Goal: Check status: Check status

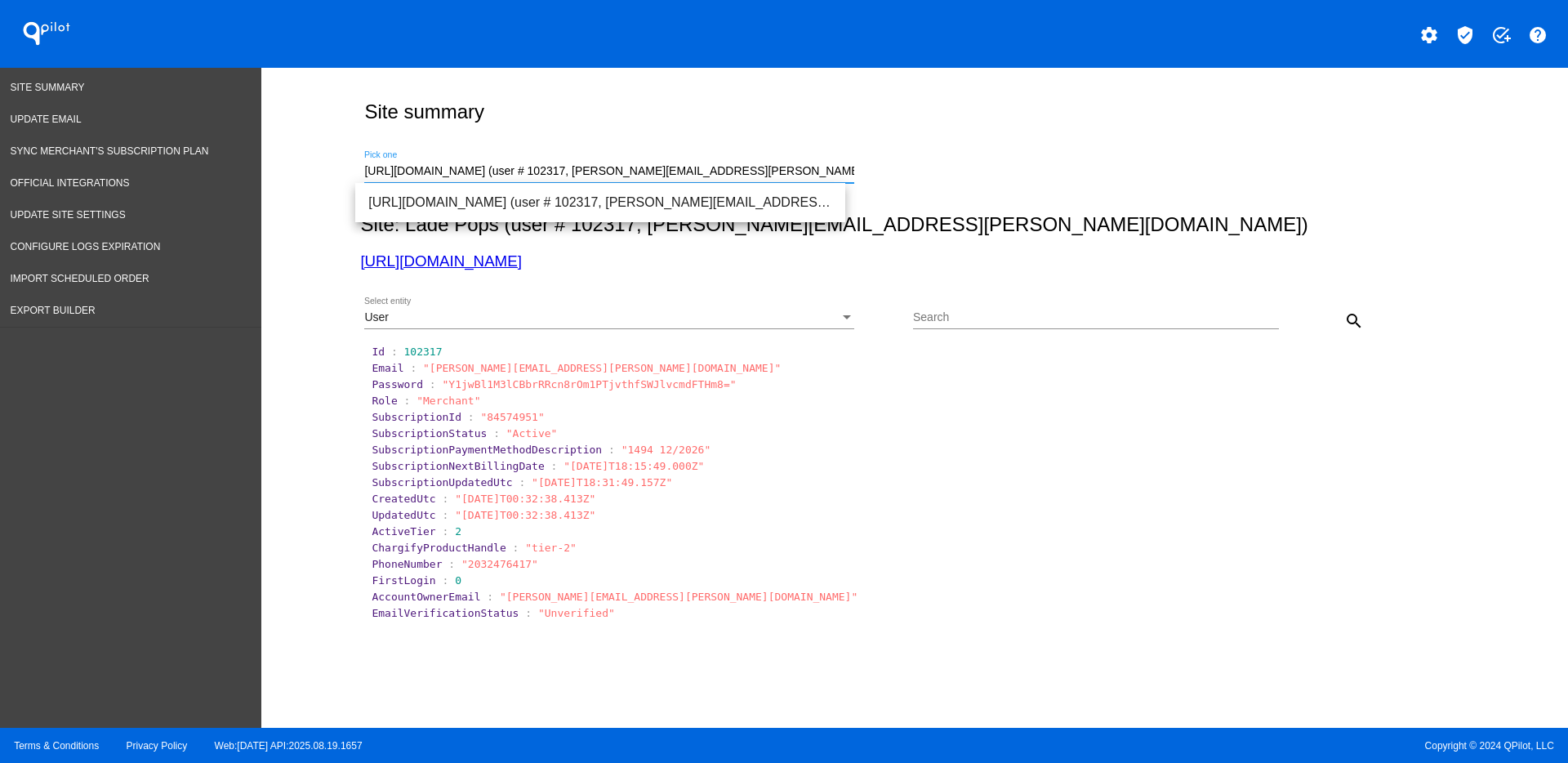
drag, startPoint x: 750, startPoint y: 170, endPoint x: 269, endPoint y: 153, distance: 481.3
click at [269, 153] on div "Site summary [URL][DOMAIN_NAME] (user # 102317, [PERSON_NAME][EMAIL_ADDRESS][PE…" at bounding box center [915, 393] width 1306 height 651
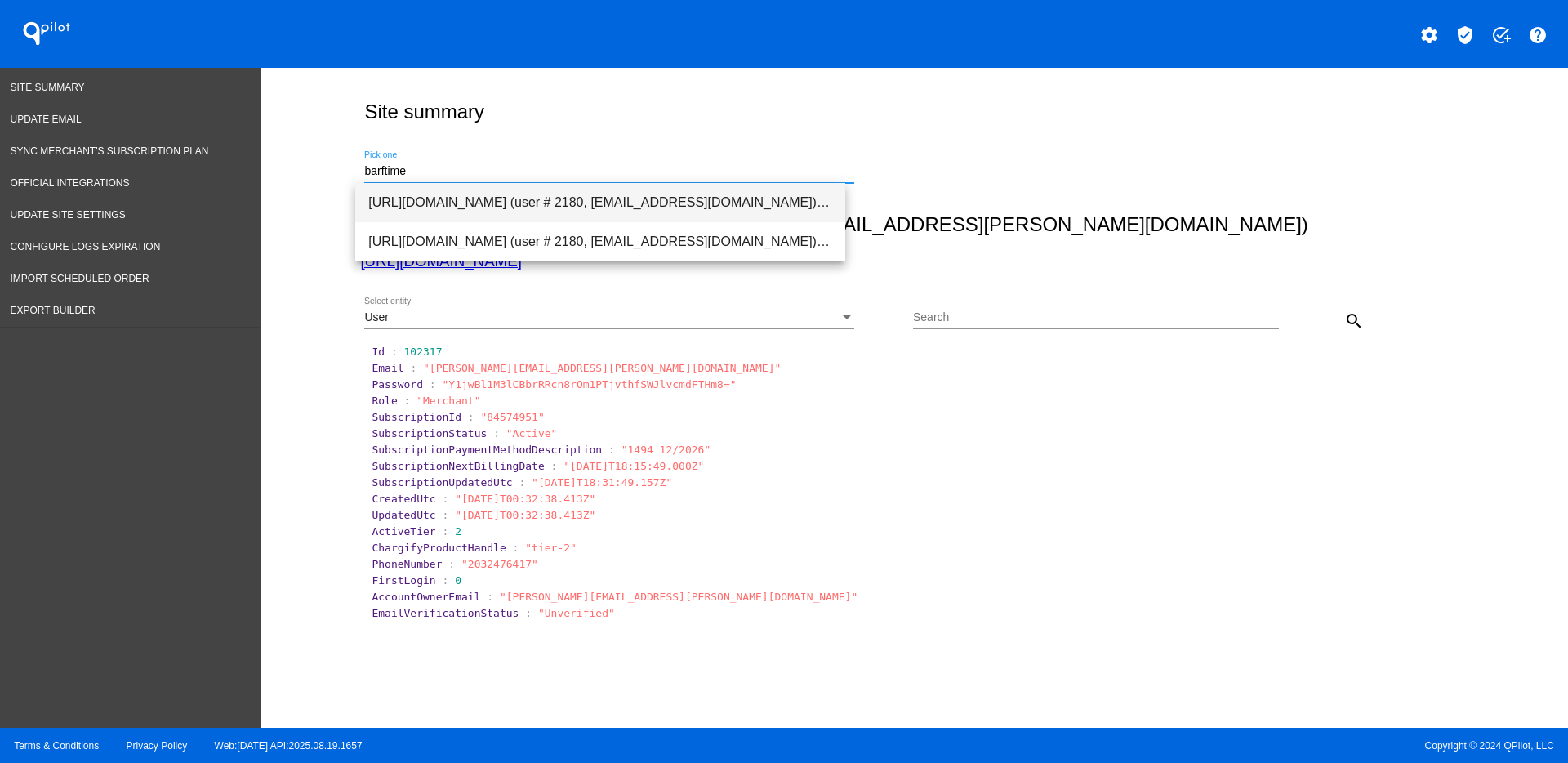
click at [444, 192] on span "[URL][DOMAIN_NAME] (user # 2180, [EMAIL_ADDRESS][DOMAIN_NAME]) - Production" at bounding box center [600, 202] width 464 height 40
type input "[URL][DOMAIN_NAME] (user # 2180, [EMAIL_ADDRESS][DOMAIN_NAME]) - Production"
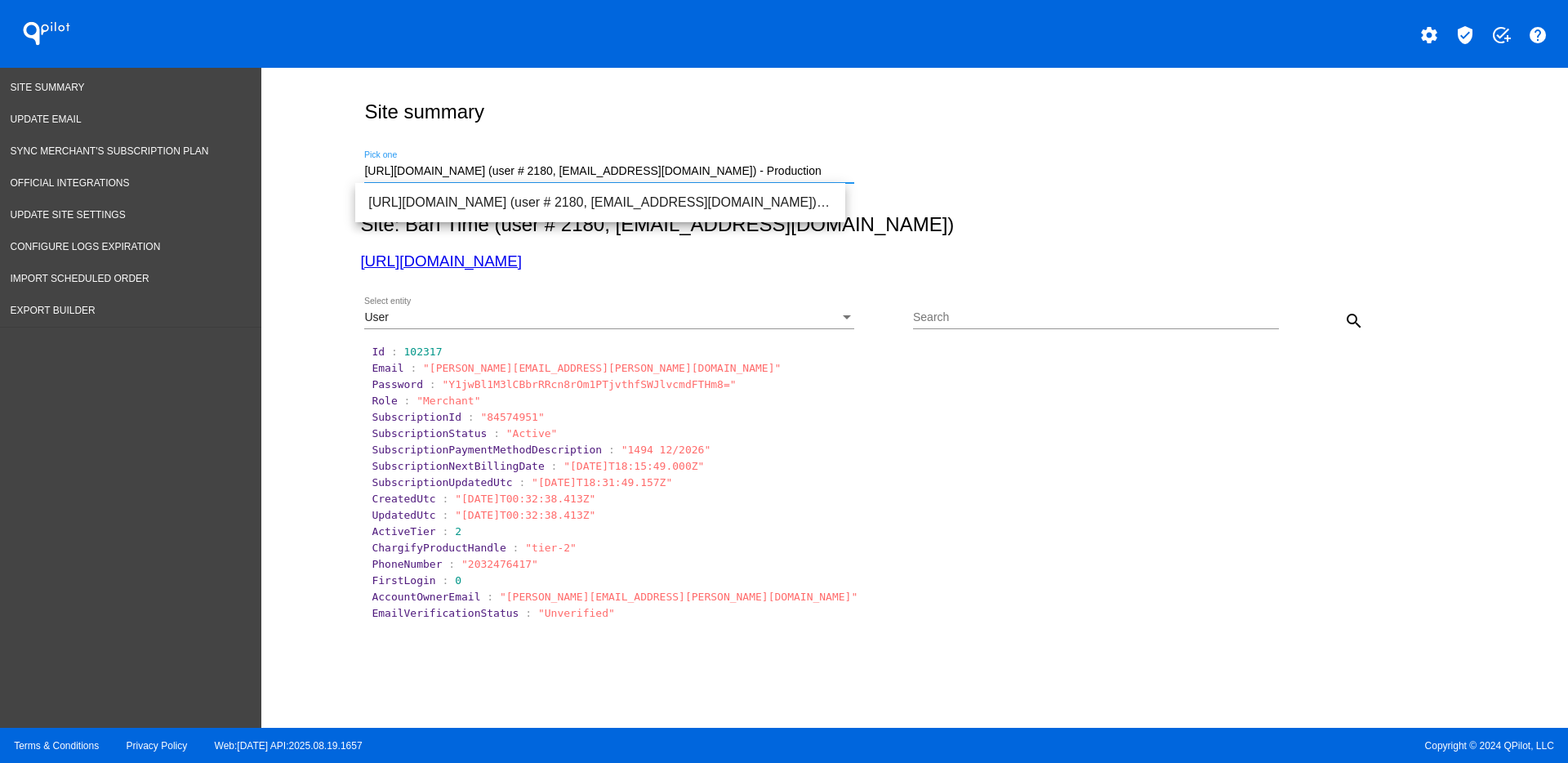
click at [961, 320] on input "Search" at bounding box center [1096, 317] width 366 height 13
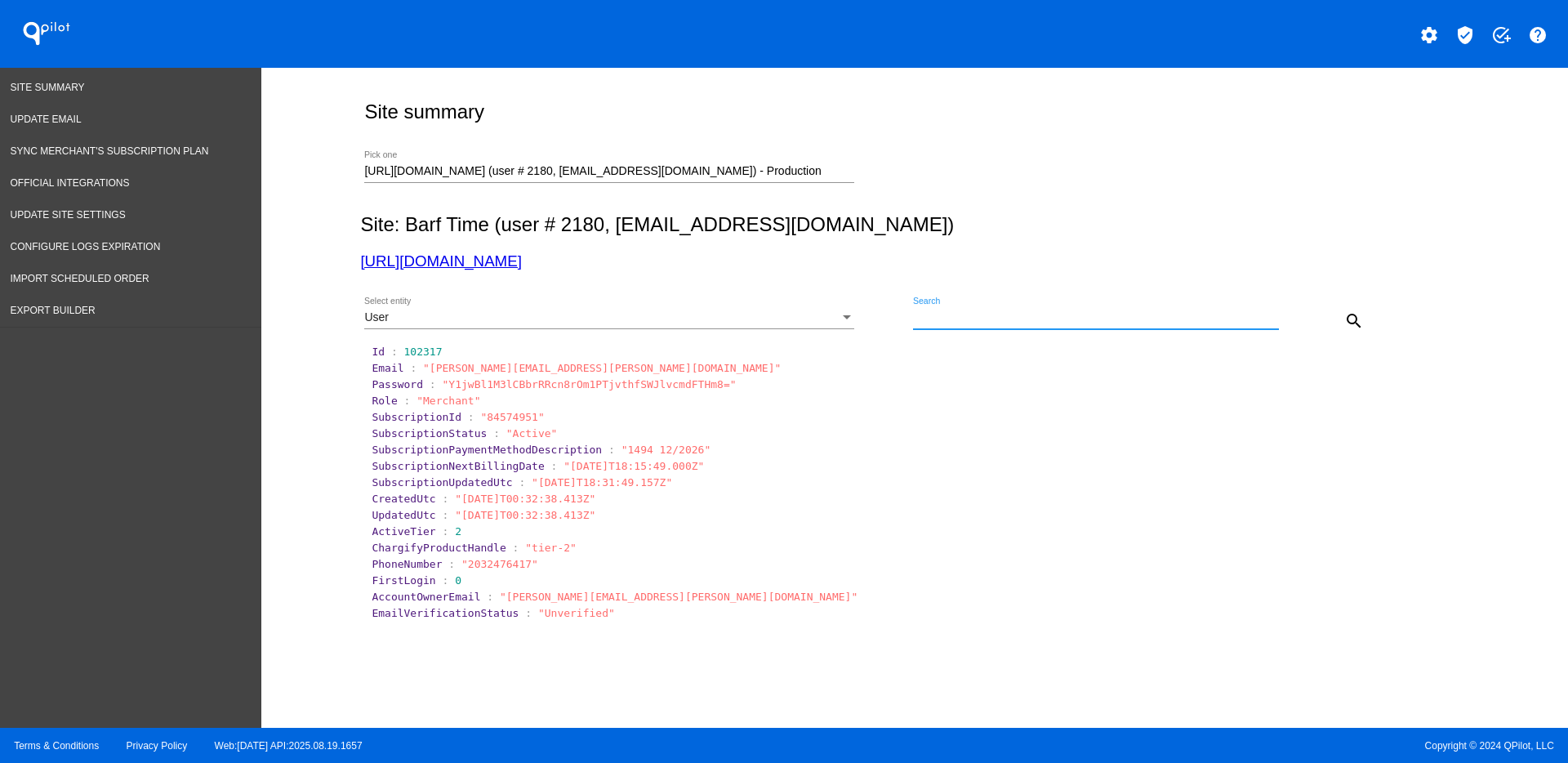
paste input "1012496"
type input "1012496"
click at [787, 316] on div "User" at bounding box center [601, 317] width 475 height 13
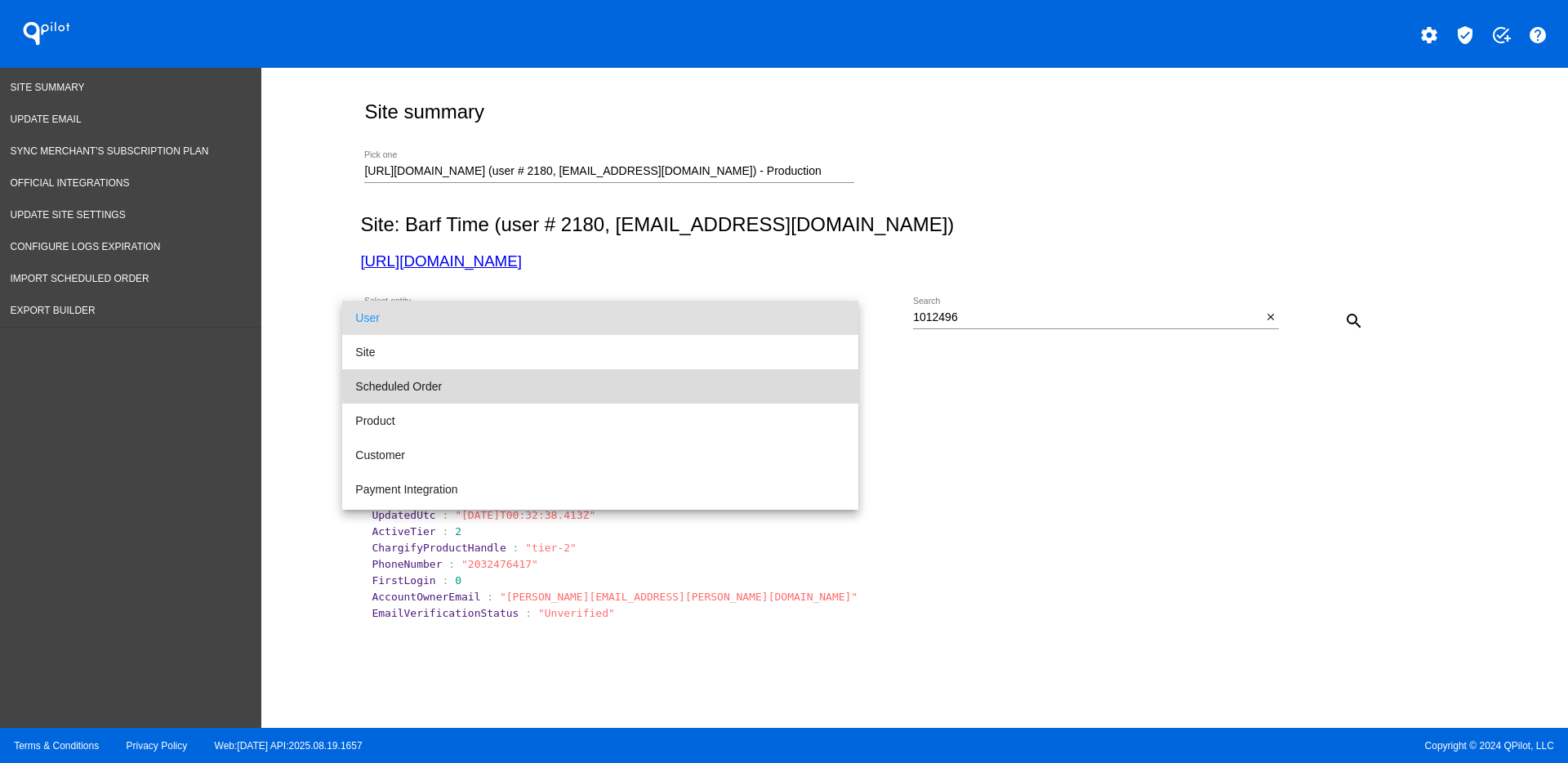
click at [673, 373] on span "Scheduled Order" at bounding box center [601, 385] width 490 height 34
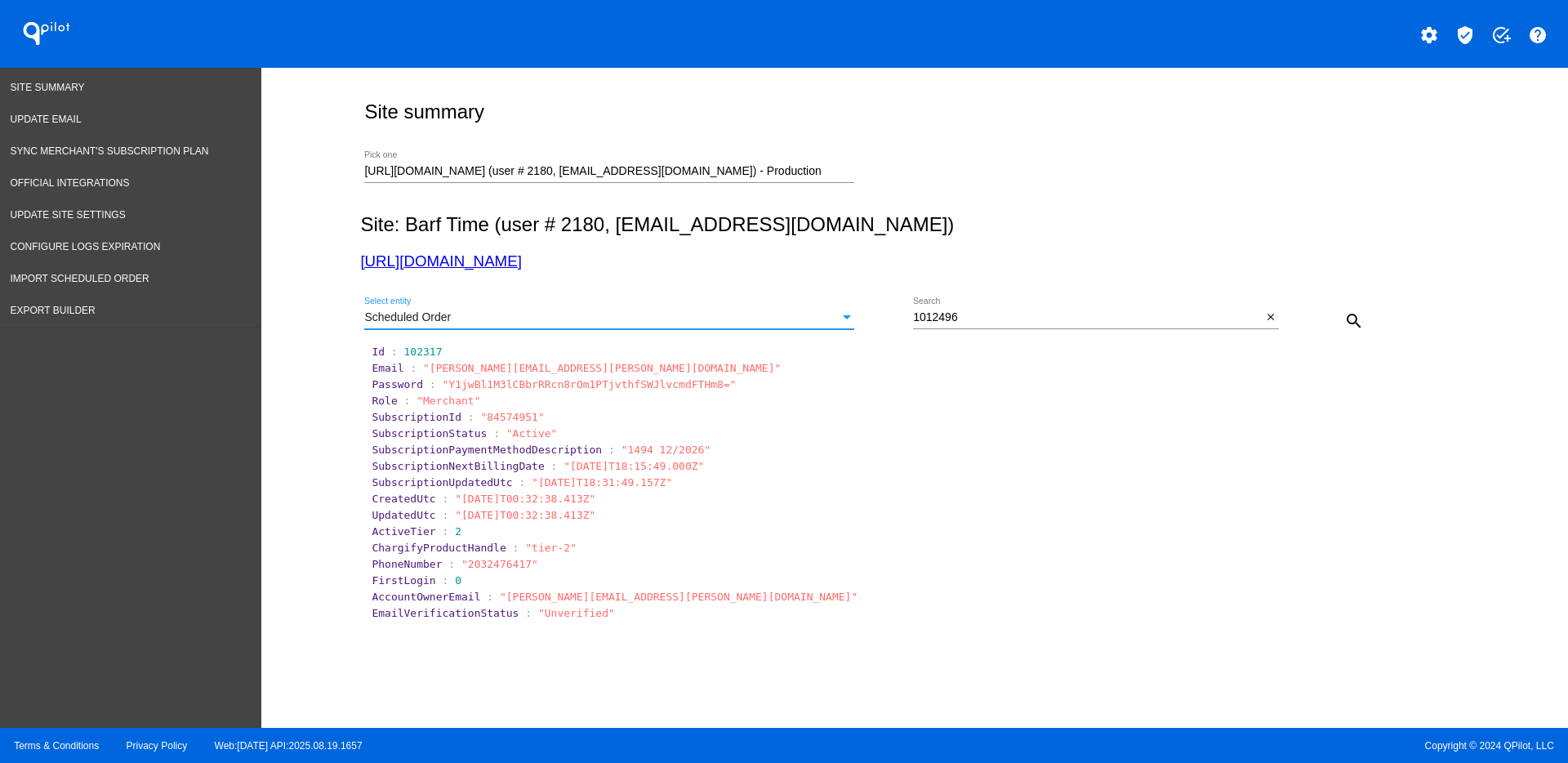
click at [1345, 317] on mat-icon "search" at bounding box center [1354, 320] width 19 height 19
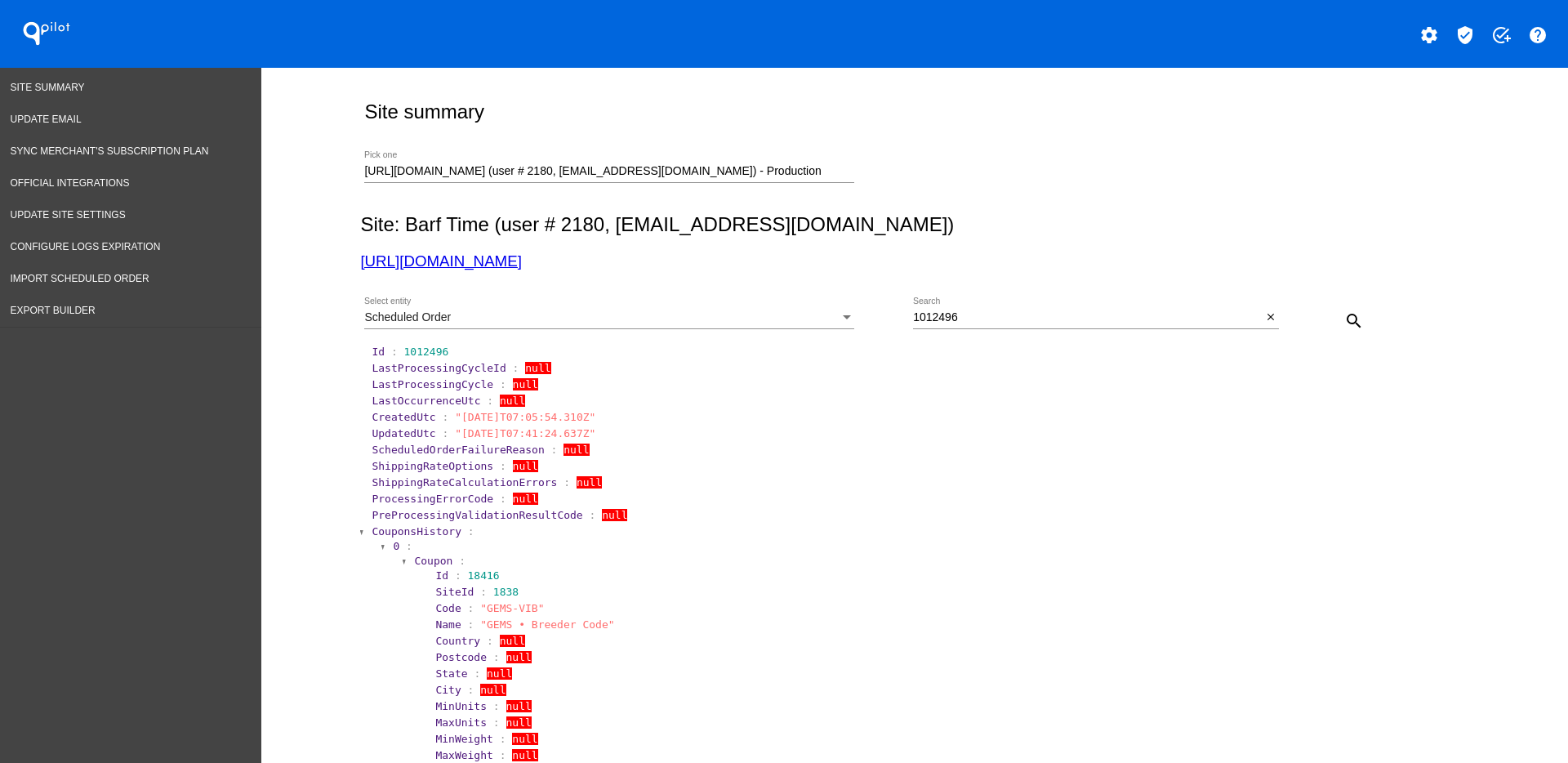
click at [402, 529] on span "CouponsHistory" at bounding box center [416, 531] width 90 height 12
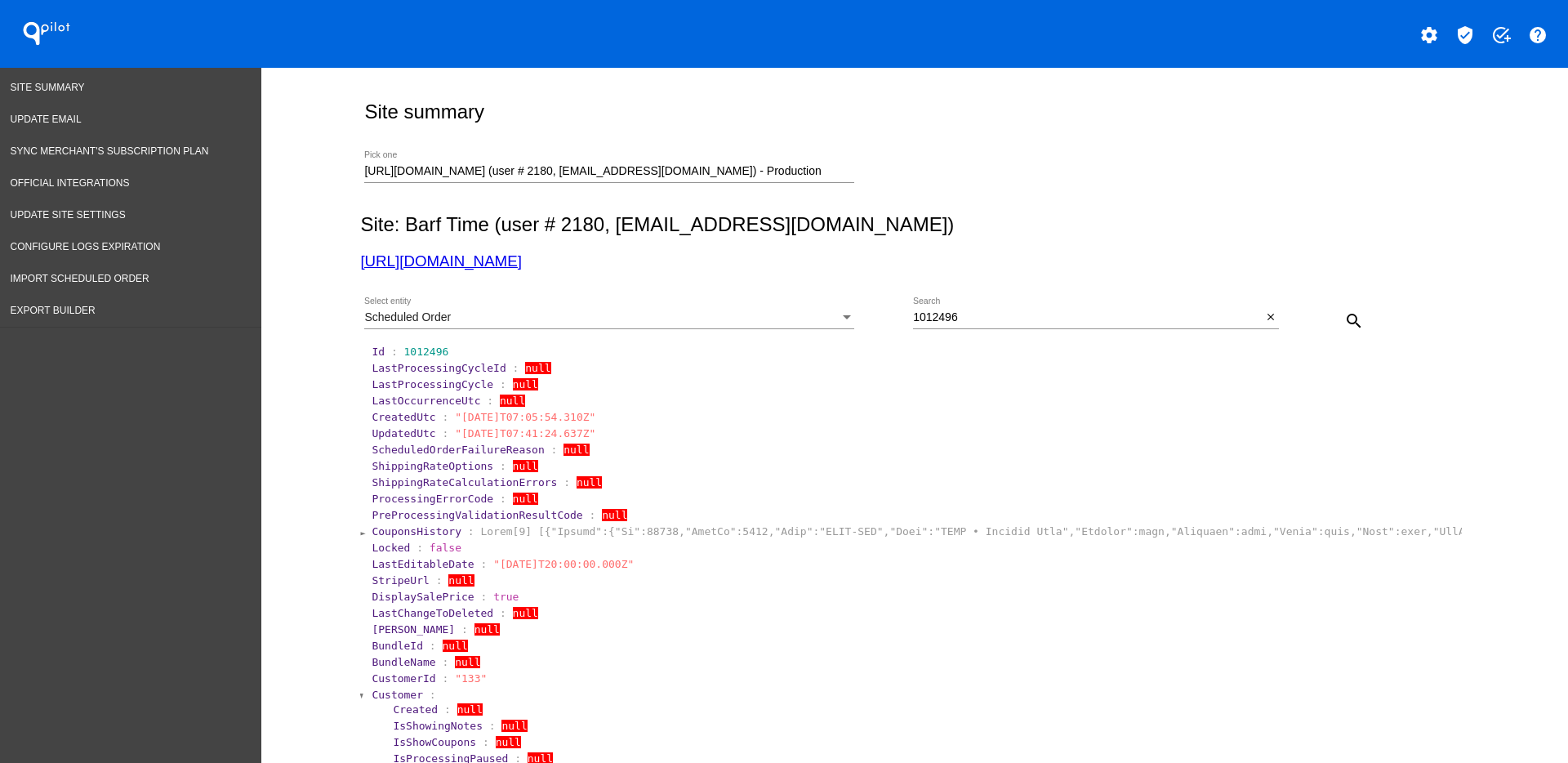
click at [386, 694] on span "Customer" at bounding box center [397, 695] width 52 height 12
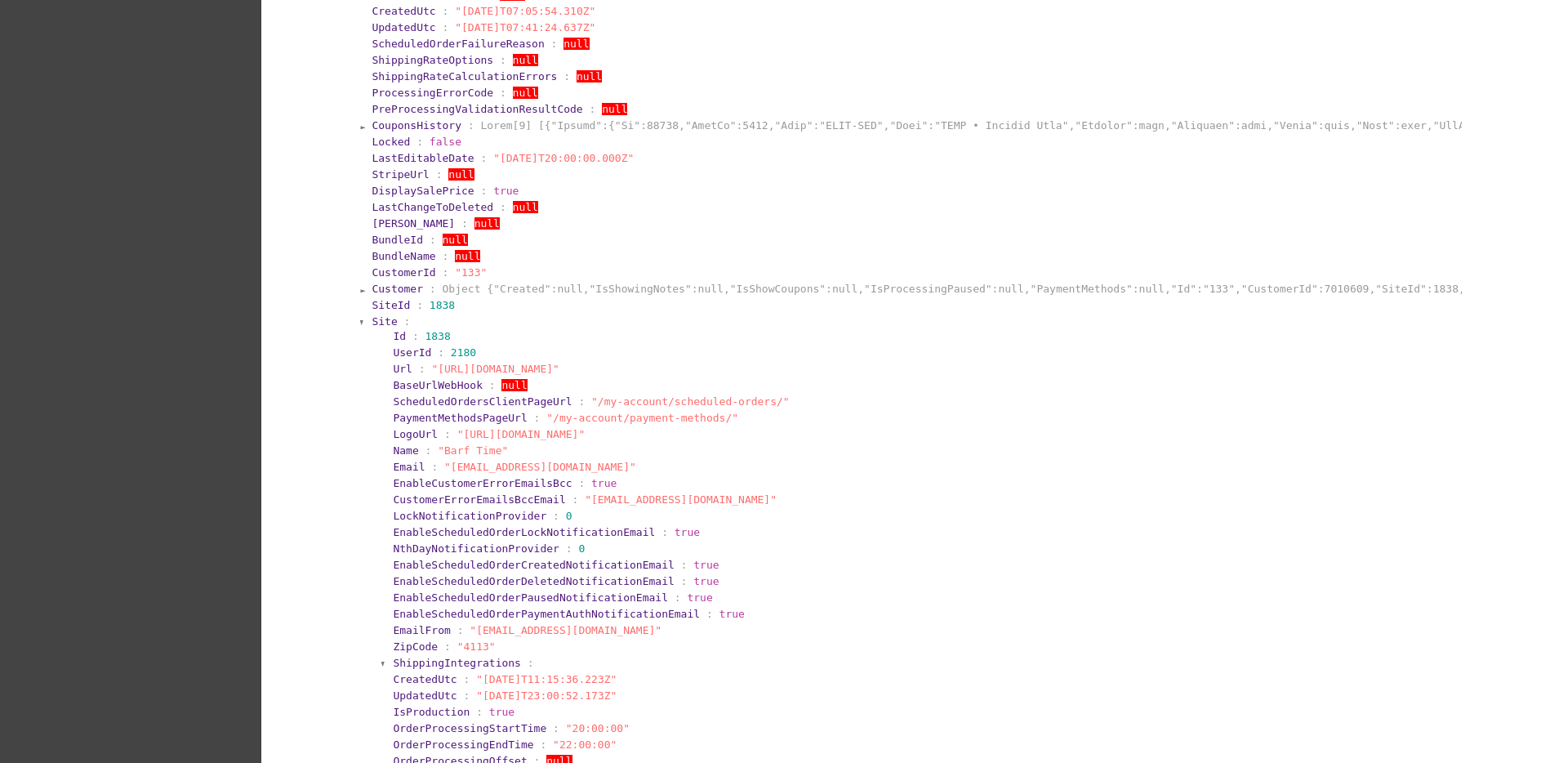
scroll to position [408, 0]
click at [371, 317] on span "Site" at bounding box center [384, 319] width 25 height 12
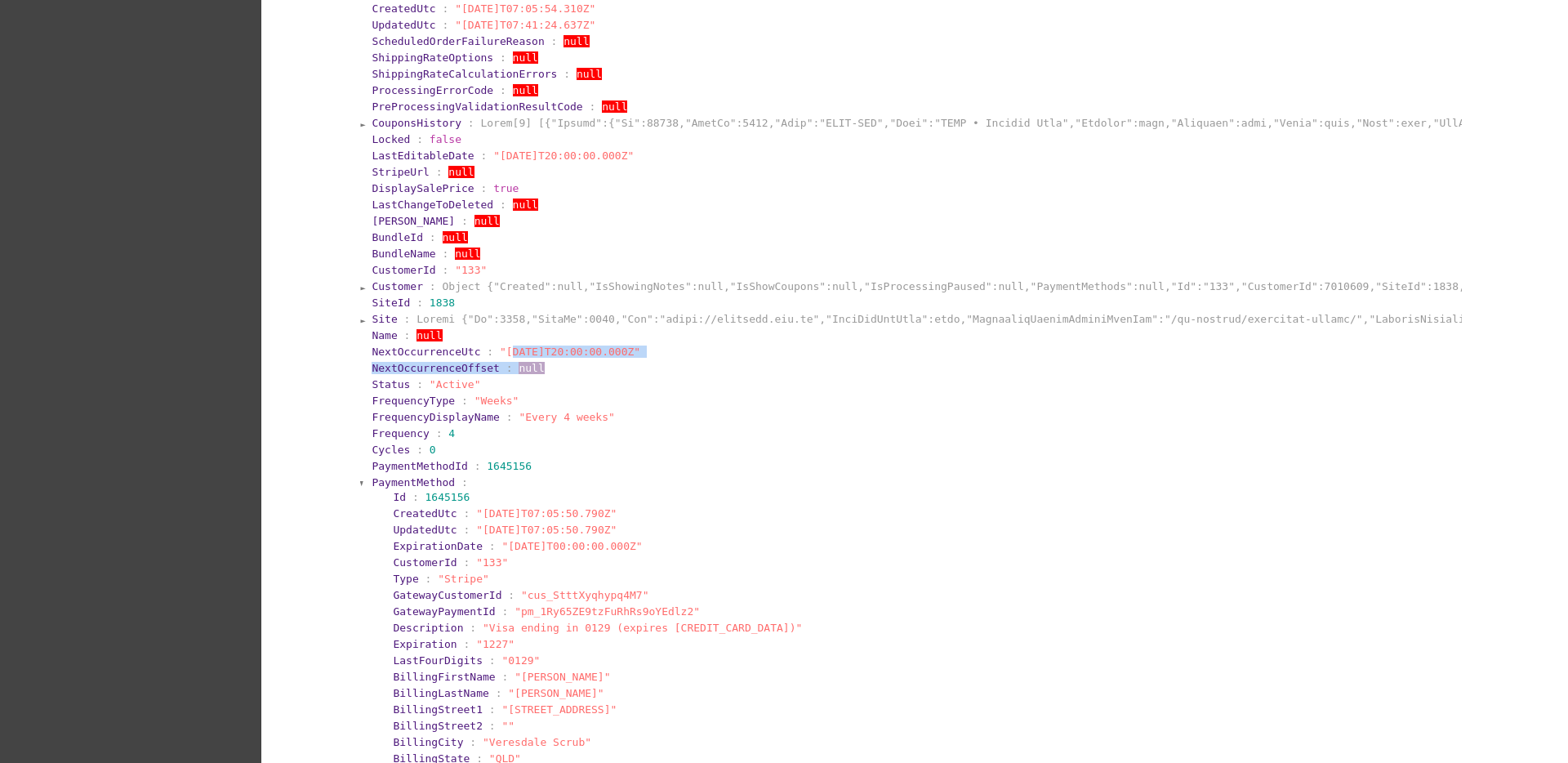
drag, startPoint x: 489, startPoint y: 354, endPoint x: 651, endPoint y: 362, distance: 162.2
click at [670, 364] on section "NextOccurrenceOffset : null" at bounding box center [915, 368] width 1088 height 12
